Goal: Task Accomplishment & Management: Manage account settings

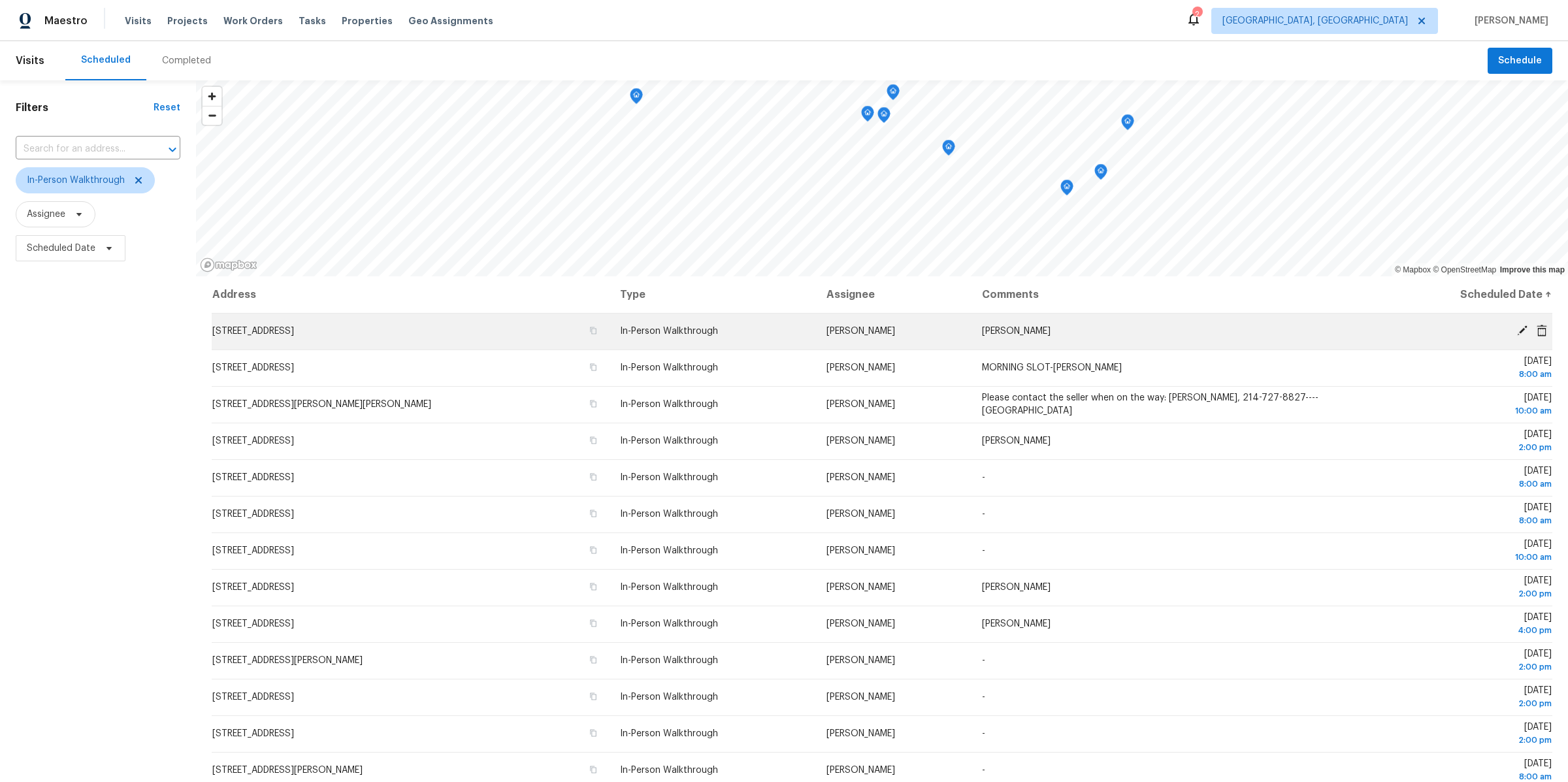
click at [1520, 333] on icon at bounding box center [1522, 330] width 11 height 11
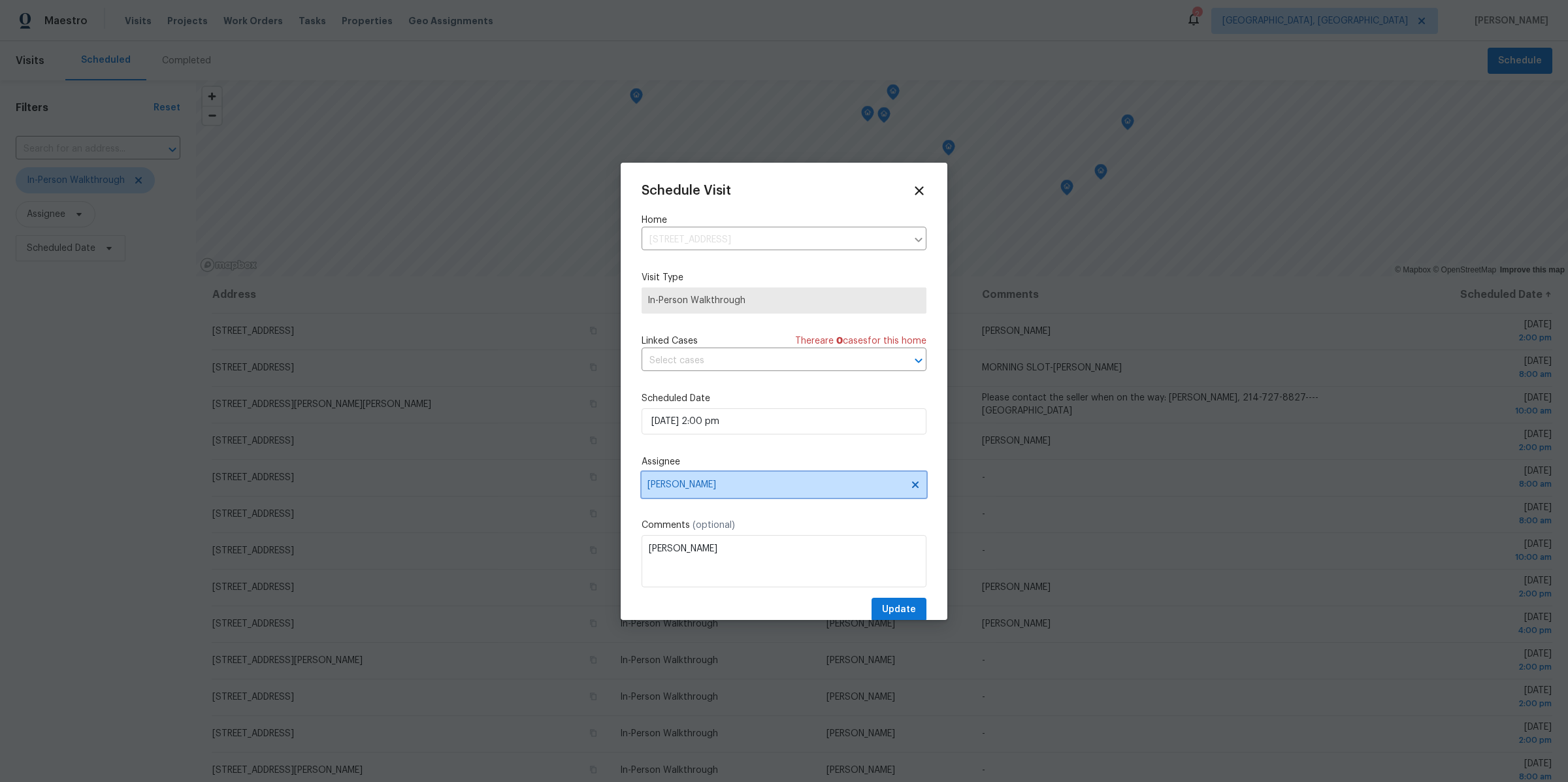
click at [735, 482] on span "[PERSON_NAME]" at bounding box center [776, 485] width 256 height 11
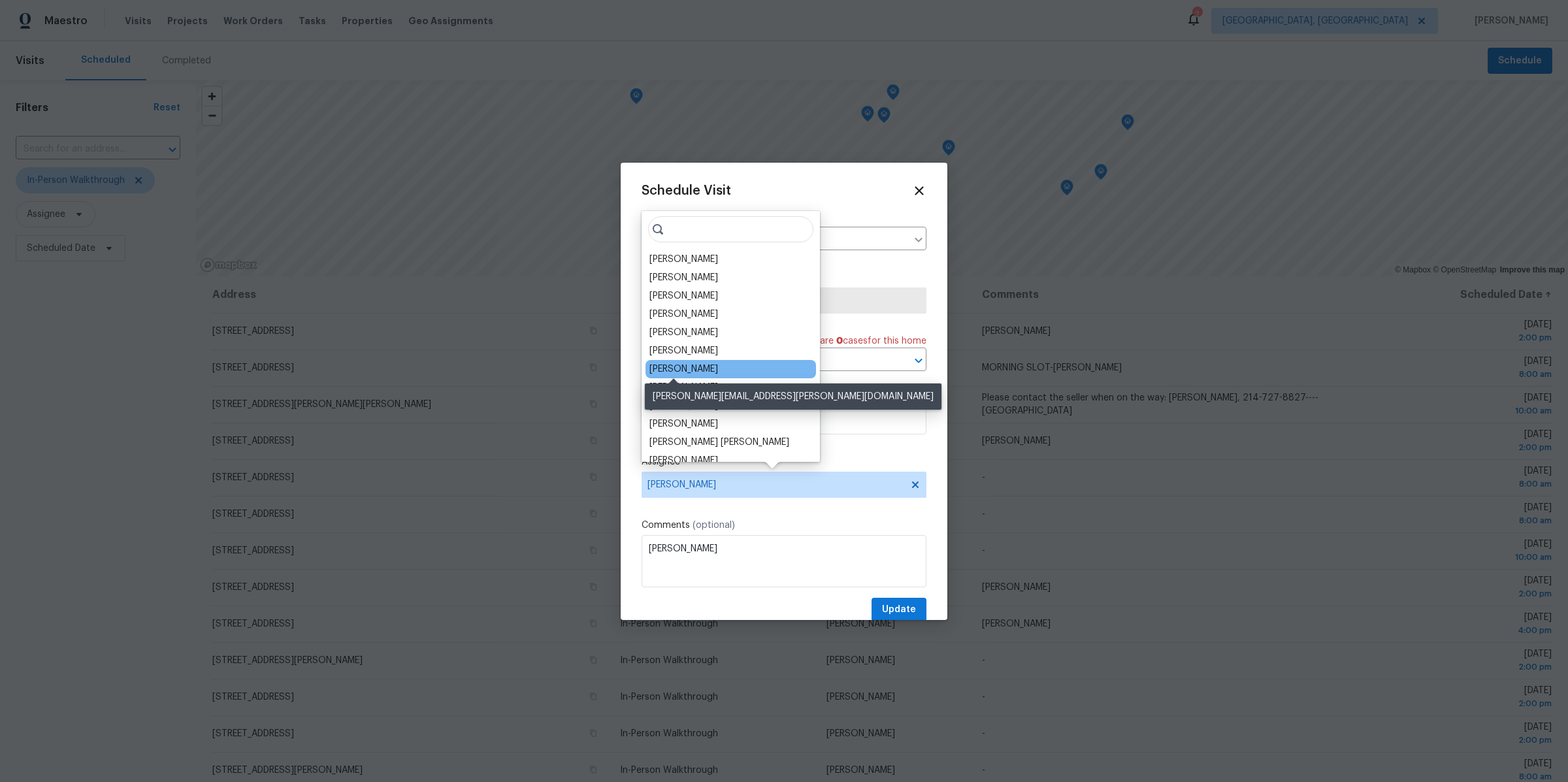
click at [676, 371] on div "[PERSON_NAME]" at bounding box center [684, 369] width 69 height 13
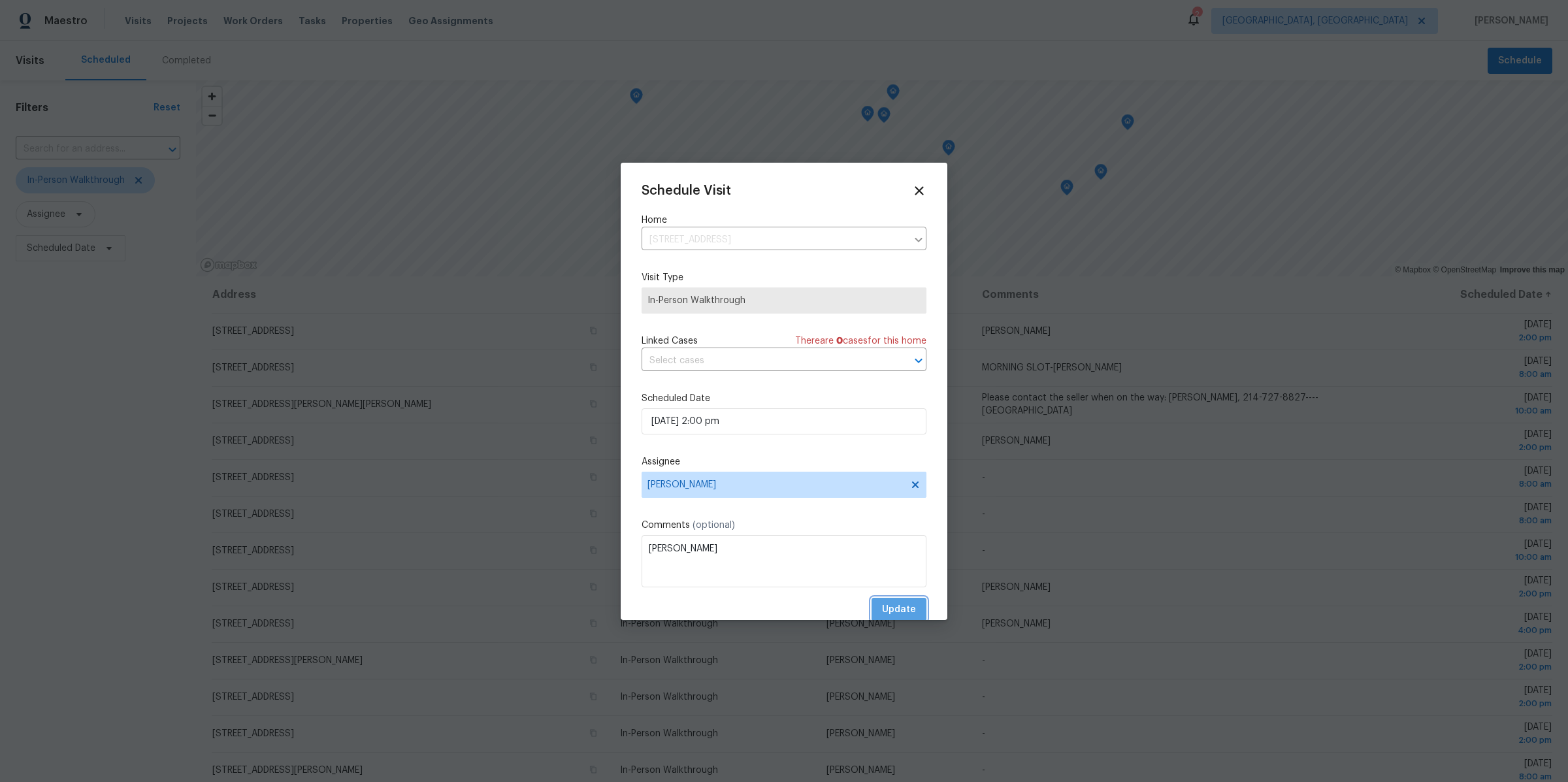
click at [893, 604] on span "Update" at bounding box center [899, 609] width 34 height 16
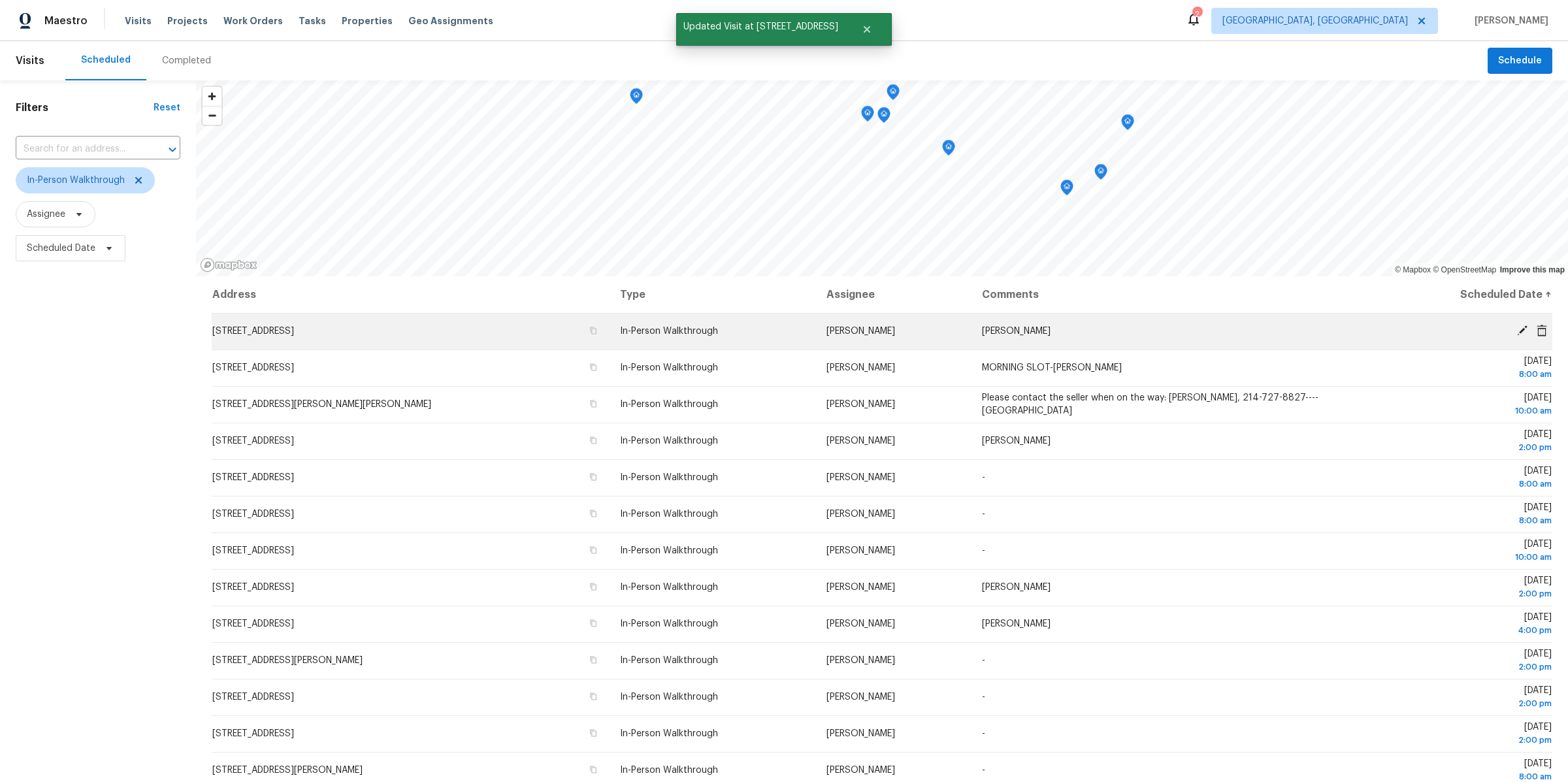
click at [1519, 335] on div at bounding box center [1468, 331] width 167 height 13
click at [1524, 330] on icon at bounding box center [1522, 330] width 11 height 11
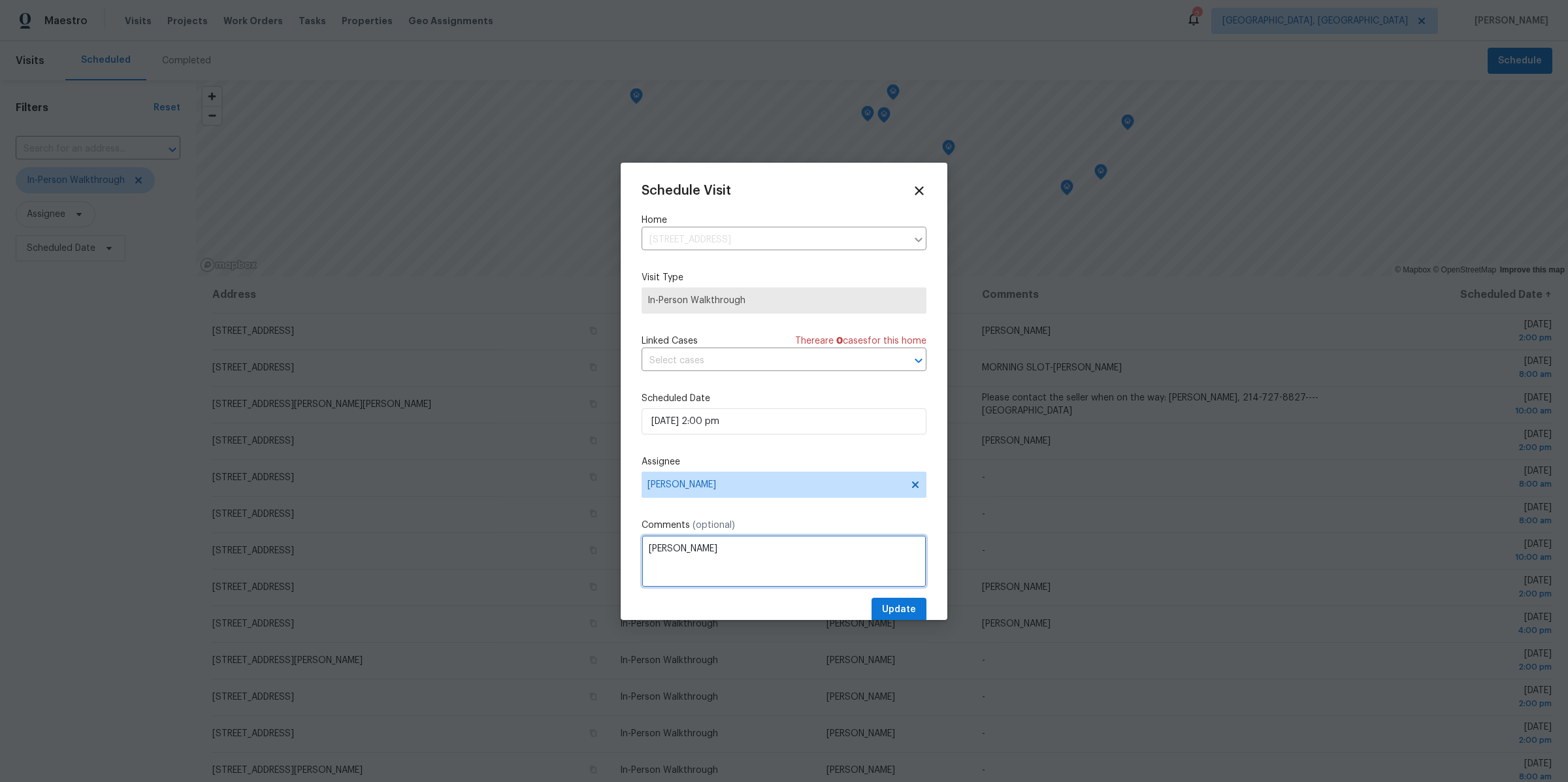
drag, startPoint x: 709, startPoint y: 553, endPoint x: 566, endPoint y: 553, distance: 143.0
click at [566, 553] on div "Schedule Visit Home [STREET_ADDRESS] ​ Visit Type In-Person Walkthrough Linked …" at bounding box center [784, 391] width 1568 height 782
type textarea "[PERSON_NAME]"
click at [906, 618] on button "Update" at bounding box center [899, 610] width 55 height 24
